Goal: Transaction & Acquisition: Purchase product/service

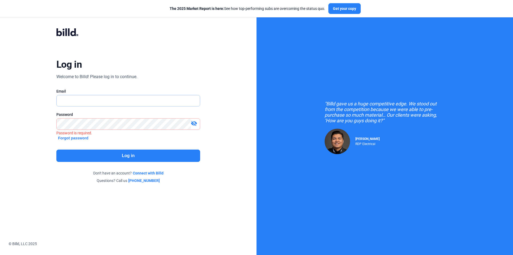
type input "[EMAIL_ADDRESS][DOMAIN_NAME]"
click at [104, 154] on button "Log in" at bounding box center [128, 155] width 144 height 12
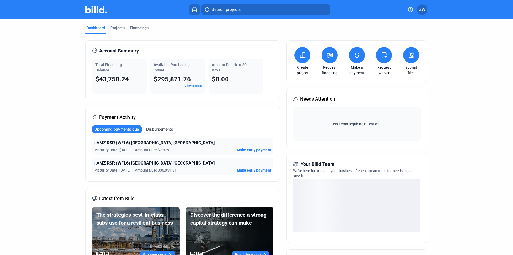
click at [332, 58] on icon at bounding box center [330, 55] width 7 height 6
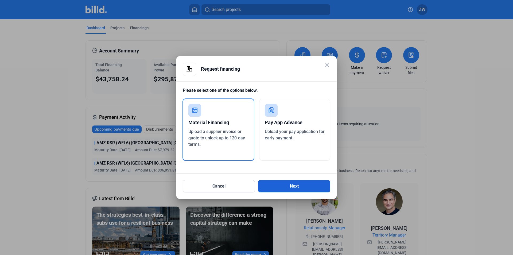
click at [302, 187] on button "Next" at bounding box center [294, 186] width 72 height 12
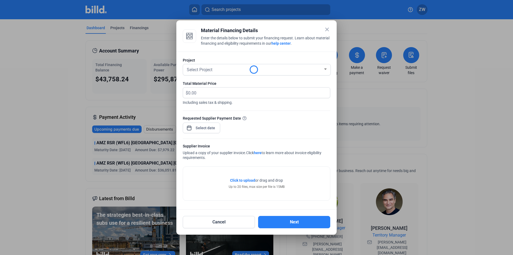
click at [243, 179] on span "Click to upload" at bounding box center [242, 180] width 25 height 4
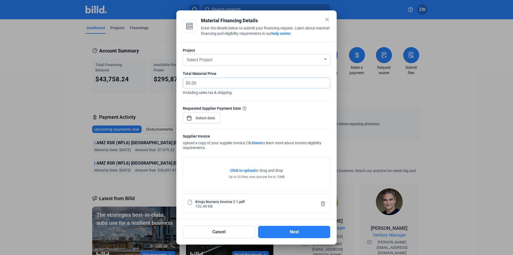
click at [214, 80] on input "text" at bounding box center [259, 82] width 142 height 10
type input "29,211"
click at [200, 120] on div "close Material Financing Details Enter the details below to submit your financi…" at bounding box center [256, 127] width 513 height 255
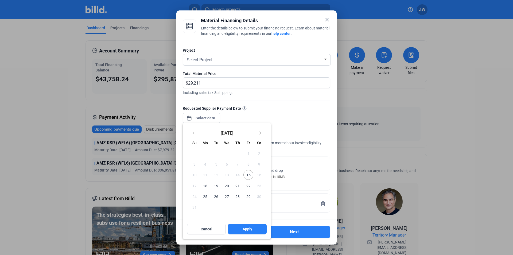
click at [251, 174] on span "15" at bounding box center [248, 175] width 10 height 10
click at [252, 228] on button "Apply" at bounding box center [247, 228] width 39 height 11
type input "[DATE]"
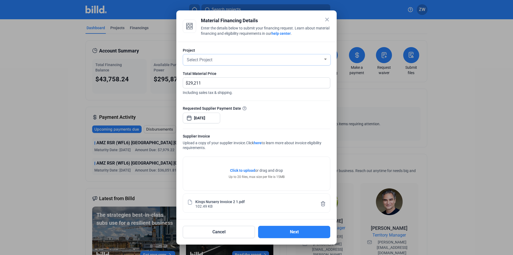
click at [239, 62] on div "Select Project" at bounding box center [254, 59] width 137 height 7
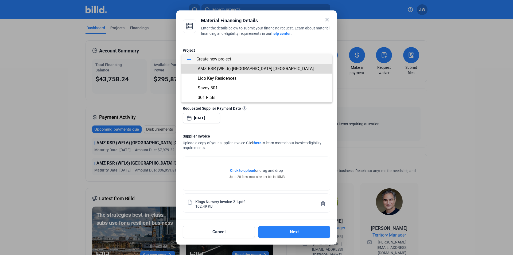
click at [223, 70] on span "AMZ RSR (WFL6) [GEOGRAPHIC_DATA] [GEOGRAPHIC_DATA]" at bounding box center [256, 68] width 116 height 5
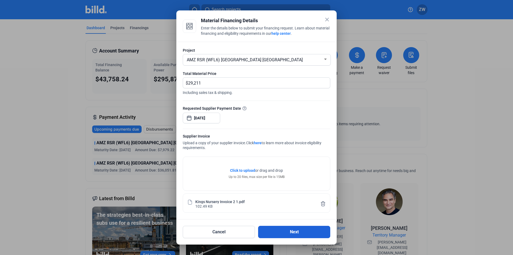
click at [288, 237] on button "Next" at bounding box center [294, 232] width 72 height 12
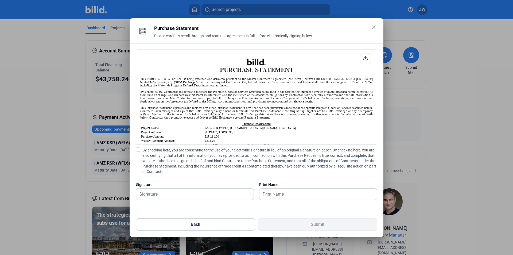
scroll to position [0, 0]
click at [137, 151] on span at bounding box center [138, 149] width 4 height 4
click at [0, 0] on input "By checking here, you are consenting to the use of your electronic signature in…" at bounding box center [0, 0] width 0 height 0
click at [157, 191] on input "text" at bounding box center [194, 193] width 117 height 11
type input "[PERSON_NAME]"
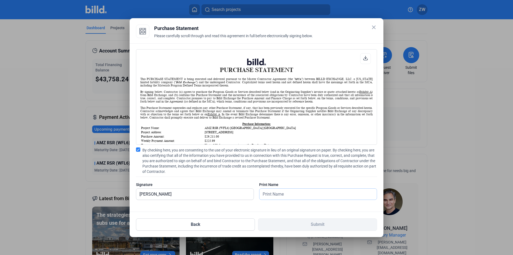
type input "[PERSON_NAME]"
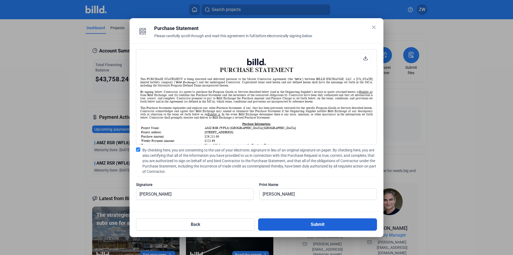
click at [299, 222] on button "Submit" at bounding box center [317, 224] width 119 height 12
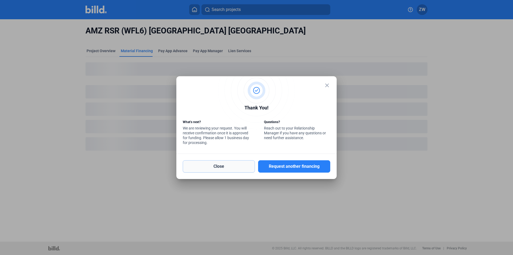
click at [201, 163] on button "Close" at bounding box center [219, 166] width 72 height 12
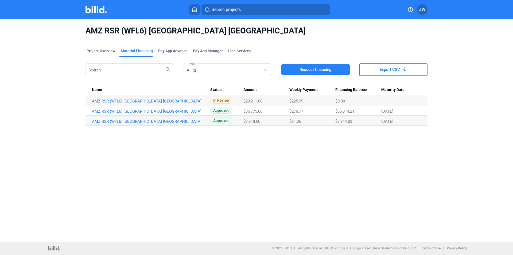
drag, startPoint x: 164, startPoint y: 99, endPoint x: 90, endPoint y: 101, distance: 74.6
click at [90, 101] on td "AMZ RSR (WFL6) [GEOGRAPHIC_DATA] [GEOGRAPHIC_DATA]" at bounding box center [148, 100] width 125 height 10
copy link "AMZ RSR (WFL6) [GEOGRAPHIC_DATA] [GEOGRAPHIC_DATA]"
